Goal: Task Accomplishment & Management: Use online tool/utility

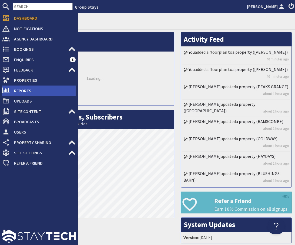
click at [25, 88] on span "Reports" at bounding box center [43, 90] width 66 height 9
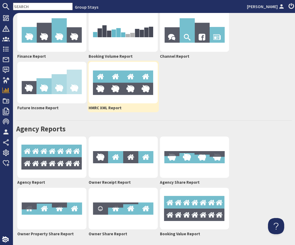
scroll to position [94, 0]
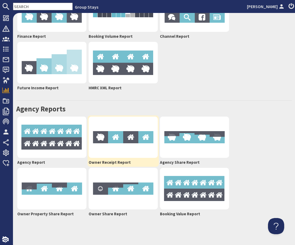
click at [132, 147] on img at bounding box center [122, 138] width 69 height 42
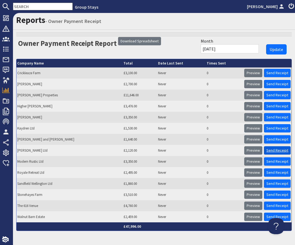
click at [274, 149] on link "Send Receipt" at bounding box center [277, 150] width 27 height 8
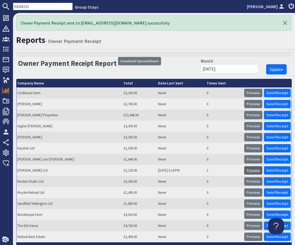
click at [253, 171] on link "Preview" at bounding box center [253, 170] width 18 height 8
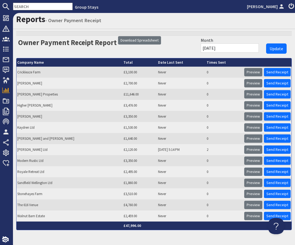
scroll to position [22, 0]
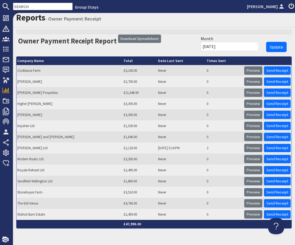
click at [234, 45] on input "[DATE]" at bounding box center [229, 46] width 58 height 9
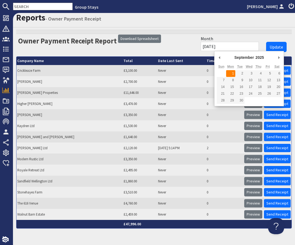
type input "[DATE]"
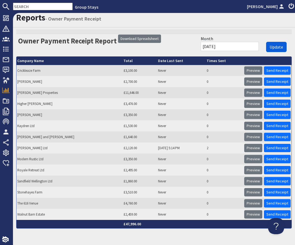
click at [272, 46] on span "Update" at bounding box center [275, 46] width 13 height 5
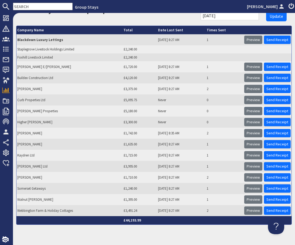
scroll to position [40, 0]
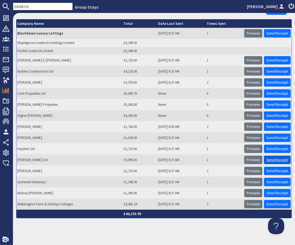
click at [272, 159] on link "Send Receipt" at bounding box center [277, 160] width 27 height 8
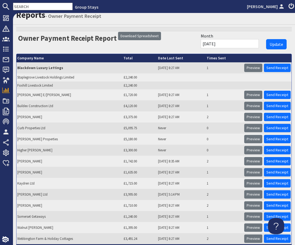
scroll to position [60, 0]
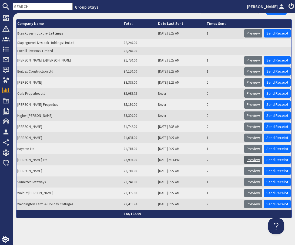
click at [251, 162] on link "Preview" at bounding box center [253, 160] width 18 height 8
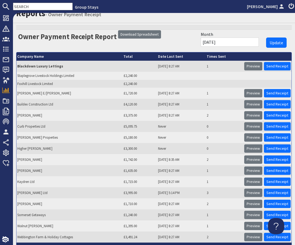
scroll to position [60, 0]
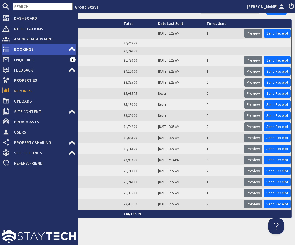
click at [16, 47] on span "Bookings" at bounding box center [39, 49] width 58 height 9
